Goal: Task Accomplishment & Management: Use online tool/utility

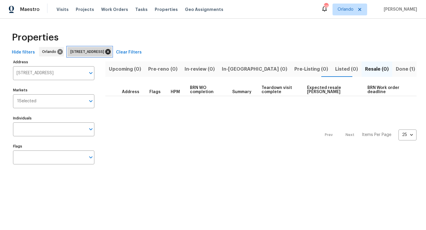
click at [111, 51] on icon at bounding box center [107, 51] width 5 height 5
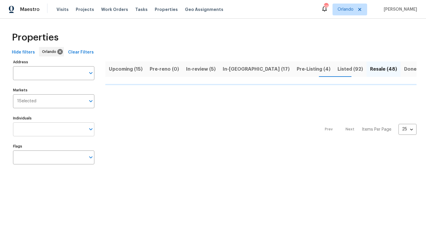
click at [64, 132] on input "Individuals" at bounding box center [49, 130] width 73 height 14
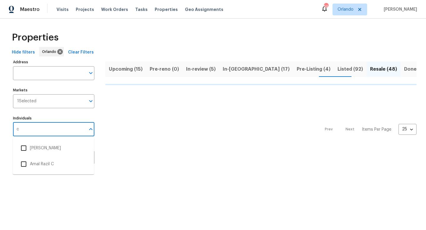
type input "ca"
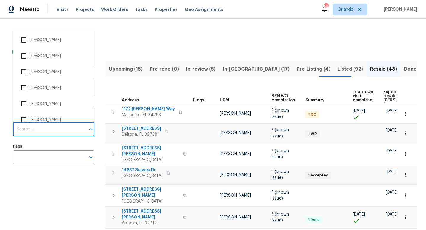
click at [52, 132] on input "Individuals" at bounding box center [49, 130] width 73 height 14
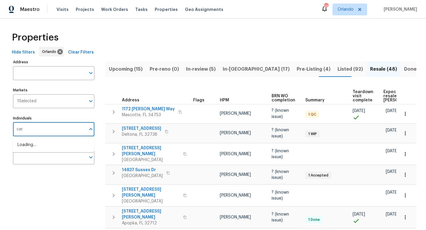
type input "carl"
click at [34, 149] on li "[PERSON_NAME]" at bounding box center [53, 148] width 72 height 12
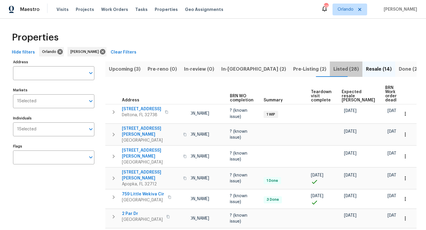
click at [334, 66] on span "Listed (28)" at bounding box center [346, 69] width 25 height 8
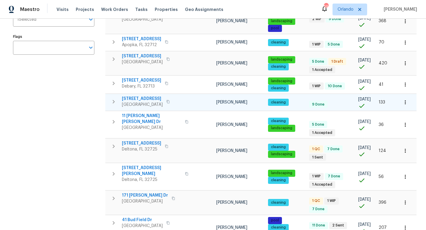
scroll to position [112, 0]
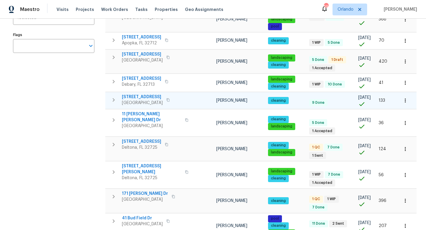
click at [154, 97] on span "80 Surfview Dr Apt 514" at bounding box center [142, 97] width 41 height 6
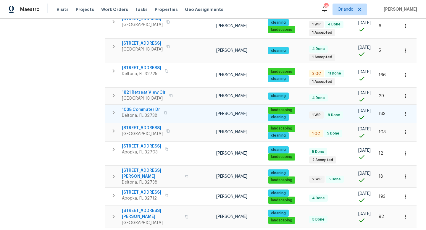
scroll to position [405, 0]
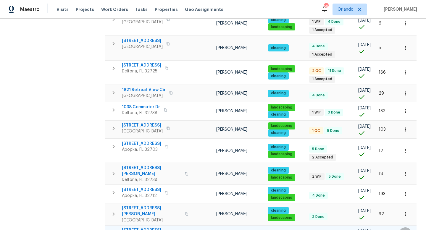
click at [406, 230] on icon "button" at bounding box center [406, 234] width 6 height 6
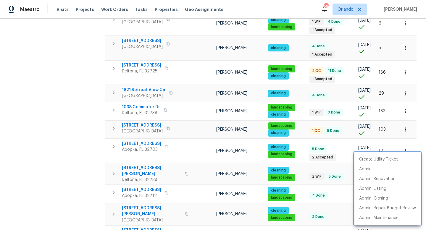
click at [168, 193] on div at bounding box center [213, 115] width 426 height 230
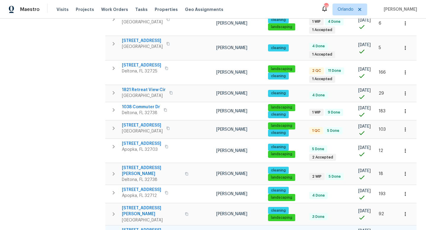
click at [163, 228] on span "2127 N Ocean Shore Blvd" at bounding box center [142, 231] width 41 height 6
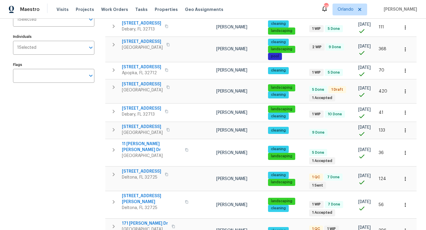
scroll to position [0, 0]
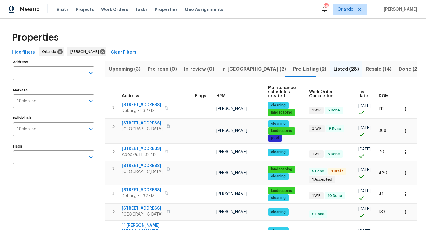
click at [293, 72] on span "Pre-Listing (2)" at bounding box center [309, 69] width 33 height 8
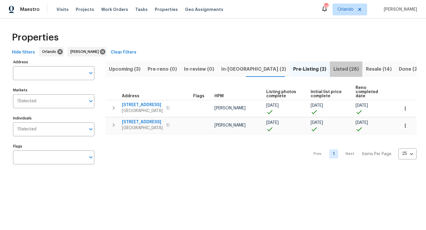
click at [334, 69] on span "Listed (28)" at bounding box center [346, 69] width 25 height 8
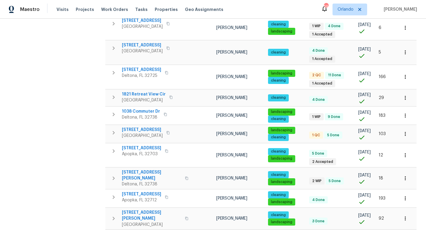
scroll to position [405, 0]
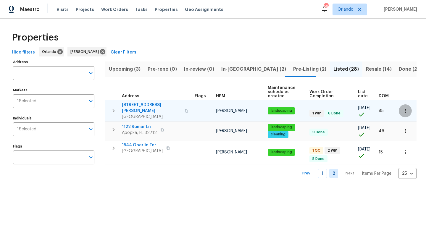
click at [404, 105] on button "button" at bounding box center [405, 111] width 13 height 13
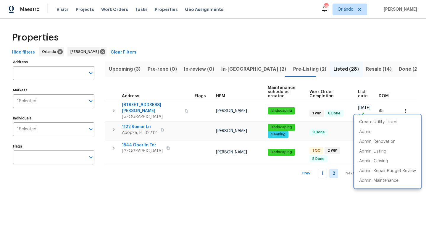
click at [140, 105] on div at bounding box center [213, 115] width 426 height 230
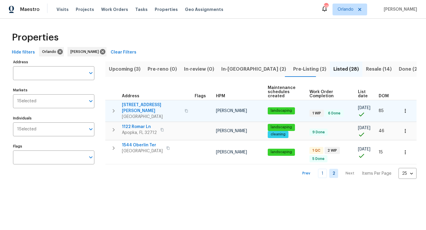
click at [141, 106] on span "520 Sumner Ave" at bounding box center [151, 108] width 59 height 12
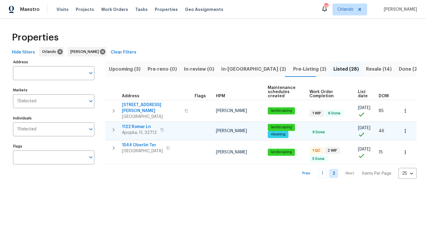
click at [137, 124] on span "1122 Romar Ln" at bounding box center [139, 127] width 35 height 6
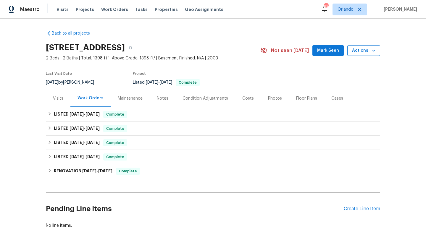
click at [374, 53] on icon "button" at bounding box center [374, 51] width 6 height 6
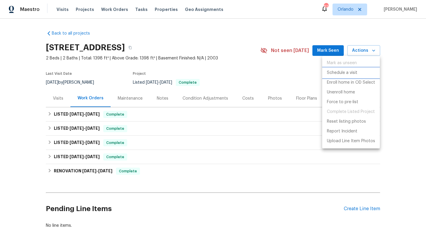
click at [348, 72] on p "Schedule a visit" at bounding box center [342, 73] width 31 height 6
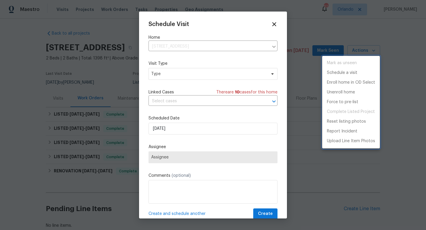
click at [187, 46] on div at bounding box center [213, 115] width 426 height 230
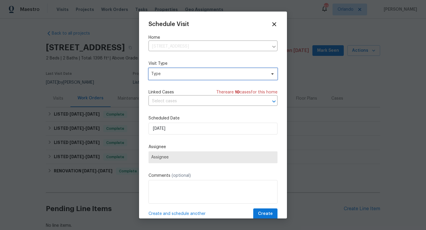
click at [187, 72] on span "Type" at bounding box center [208, 74] width 115 height 6
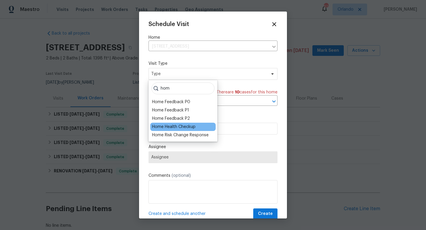
type input "hom"
click at [167, 128] on div "Home Health Checkup" at bounding box center [174, 127] width 44 height 6
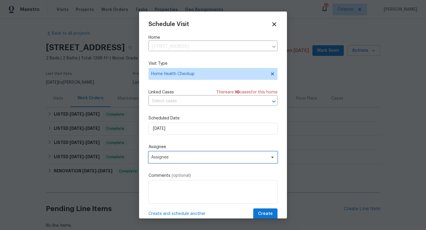
click at [177, 156] on span "Assignee" at bounding box center [209, 157] width 116 height 5
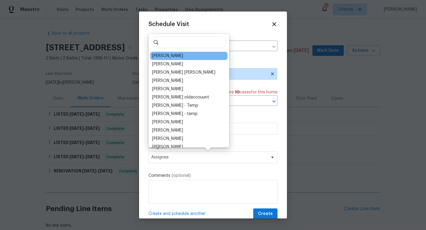
click at [175, 58] on div "[PERSON_NAME]" at bounding box center [167, 56] width 31 height 6
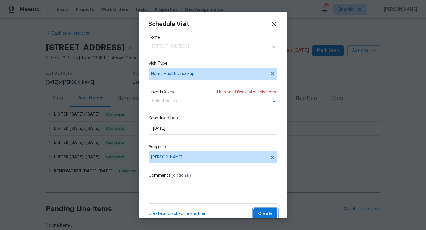
click at [262, 214] on span "Create" at bounding box center [265, 214] width 15 height 7
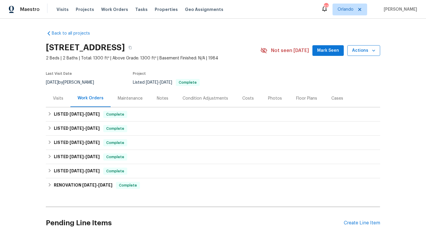
click at [360, 48] on span "Actions" at bounding box center [363, 50] width 23 height 7
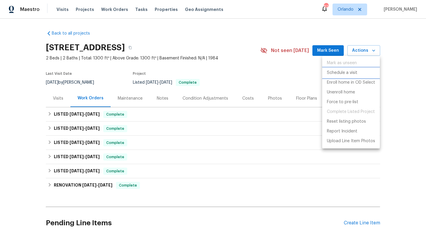
click at [352, 71] on p "Schedule a visit" at bounding box center [342, 73] width 31 height 6
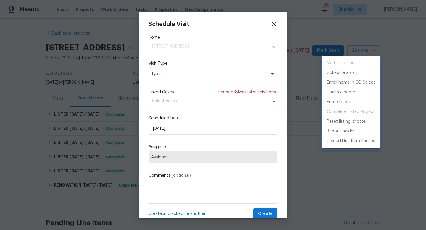
click at [240, 73] on div at bounding box center [213, 115] width 426 height 230
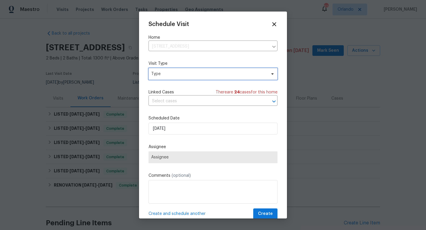
click at [240, 73] on span "Type" at bounding box center [208, 74] width 115 height 6
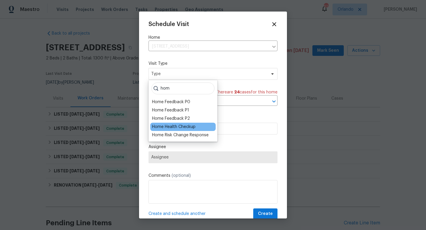
type input "hom"
click at [194, 128] on div "Home Health Checkup" at bounding box center [174, 127] width 44 height 6
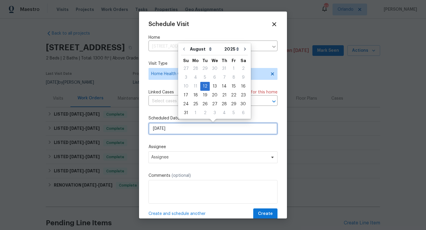
click at [191, 131] on input "[DATE]" at bounding box center [213, 129] width 129 height 12
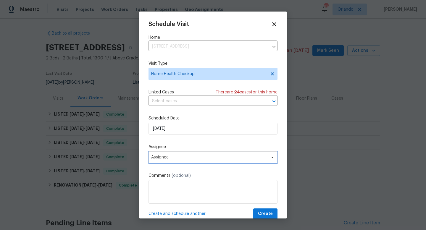
click at [212, 156] on span "Assignee" at bounding box center [209, 157] width 116 height 5
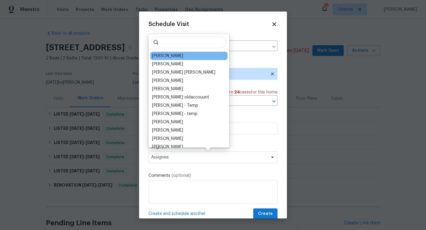
click at [174, 55] on div "[PERSON_NAME]" at bounding box center [167, 56] width 31 height 6
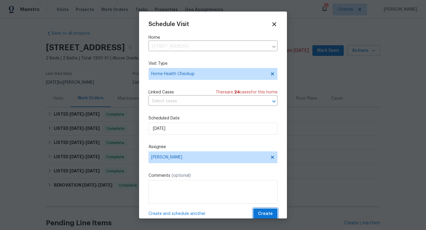
click at [268, 212] on span "Create" at bounding box center [265, 214] width 15 height 7
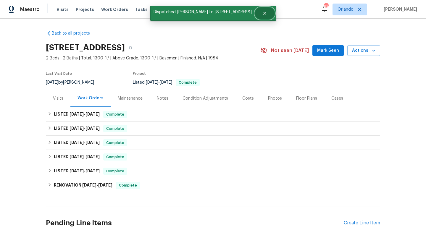
click at [267, 15] on icon "Close" at bounding box center [265, 13] width 5 height 5
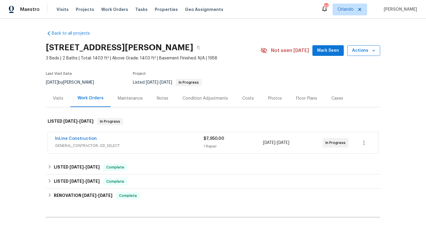
click at [366, 49] on span "Actions" at bounding box center [363, 50] width 23 height 7
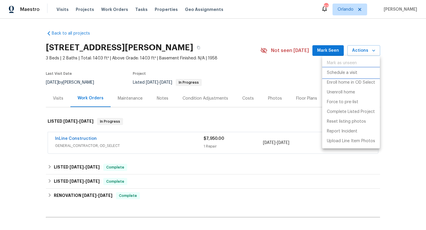
click at [355, 73] on p "Schedule a visit" at bounding box center [342, 73] width 31 height 6
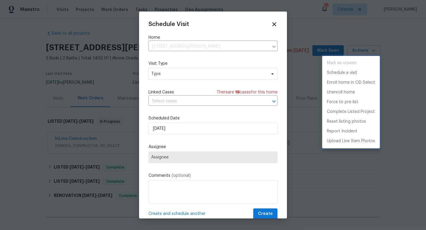
click at [229, 79] on div at bounding box center [213, 115] width 426 height 230
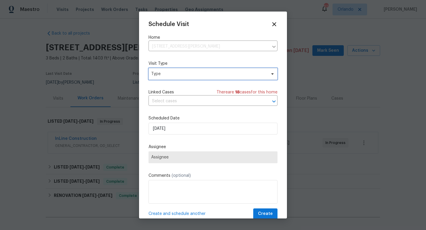
click at [234, 77] on span "Type" at bounding box center [208, 74] width 115 height 6
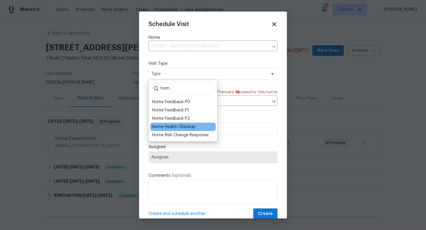
type input "hom"
click at [188, 125] on div "Home Health Checkup" at bounding box center [174, 127] width 44 height 6
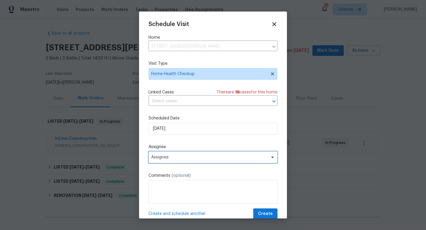
click at [192, 158] on span "Assignee" at bounding box center [209, 157] width 116 height 5
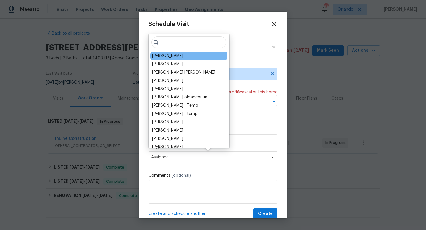
click at [183, 57] on div "[PERSON_NAME]" at bounding box center [188, 56] width 77 height 8
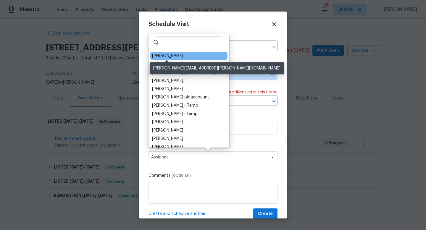
click at [173, 56] on div "[PERSON_NAME]" at bounding box center [167, 56] width 31 height 6
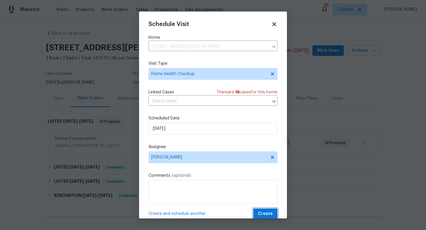
click at [269, 216] on span "Create" at bounding box center [265, 214] width 15 height 7
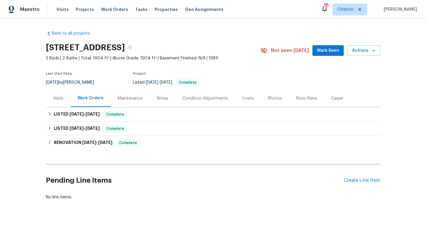
click at [56, 88] on div "Last Visit Date [DATE] by [PERSON_NAME] Project Listed [DATE] - [DATE] Complete" at bounding box center [146, 78] width 201 height 21
click at [56, 96] on div "Visits" at bounding box center [58, 99] width 10 height 6
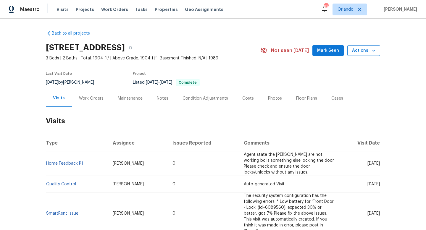
click at [371, 49] on icon "button" at bounding box center [374, 51] width 6 height 6
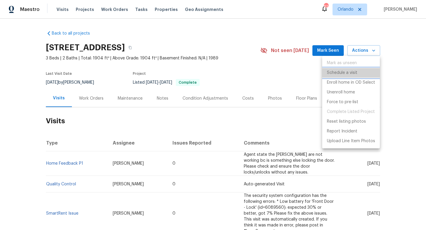
click at [348, 72] on p "Schedule a visit" at bounding box center [342, 73] width 31 height 6
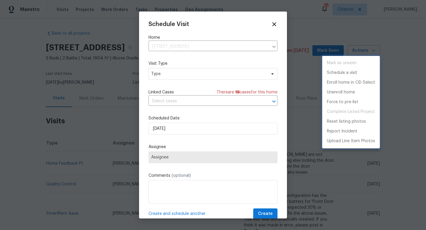
click at [214, 71] on div at bounding box center [213, 115] width 426 height 230
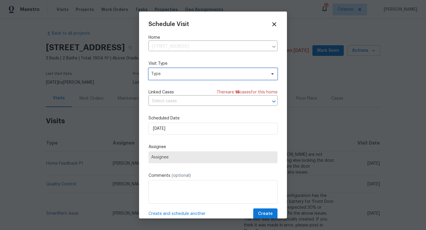
click at [214, 71] on span "Type" at bounding box center [208, 74] width 115 height 6
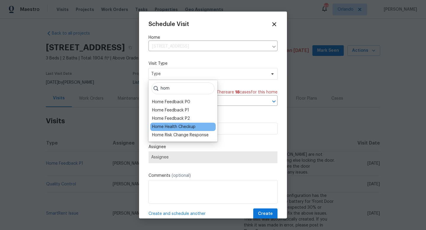
type input "hom"
click at [182, 125] on div "Home Health Checkup" at bounding box center [174, 127] width 44 height 6
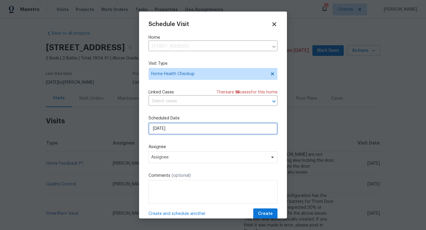
click at [181, 130] on input "[DATE]" at bounding box center [213, 129] width 129 height 12
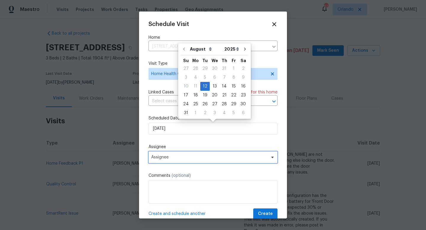
click at [188, 153] on span "Assignee" at bounding box center [213, 158] width 129 height 12
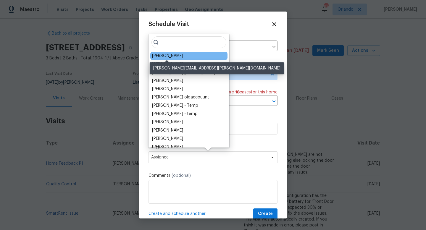
click at [176, 57] on div "[PERSON_NAME]" at bounding box center [167, 56] width 31 height 6
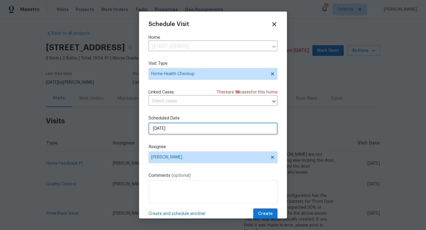
click at [232, 133] on input "[DATE]" at bounding box center [213, 129] width 129 height 12
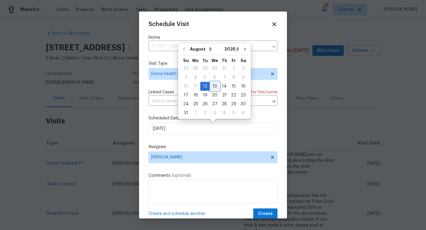
click at [212, 84] on div "13" at bounding box center [215, 86] width 10 height 8
type input "[DATE]"
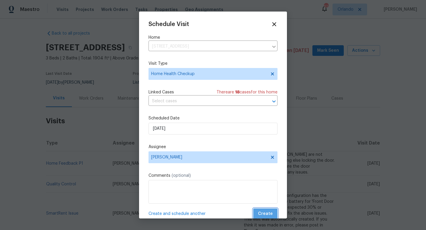
click at [267, 216] on span "Create" at bounding box center [265, 214] width 15 height 7
